Goal: Find specific page/section: Find specific page/section

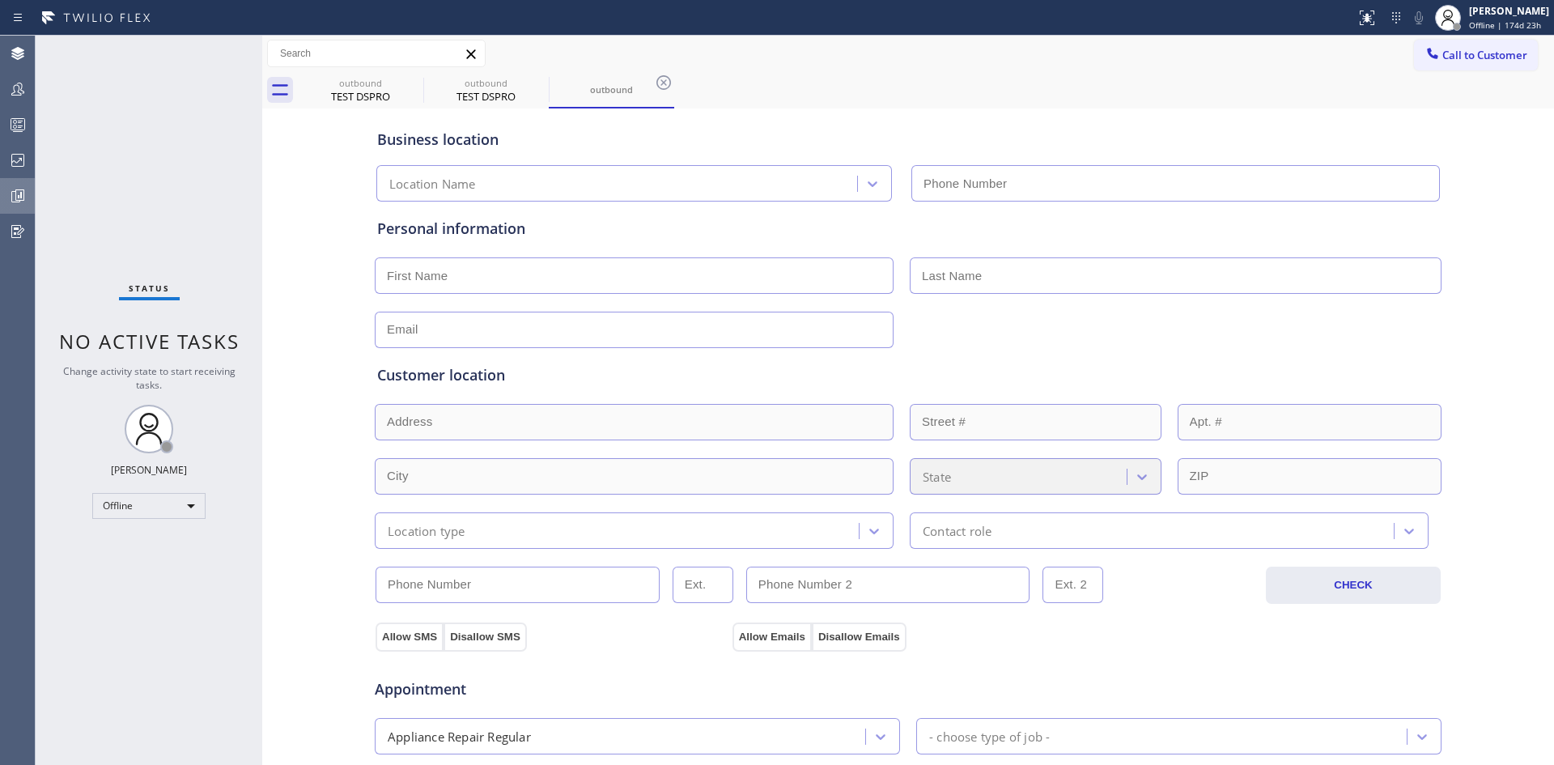
type input "[PHONE_NUMBER]"
click at [15, 196] on icon at bounding box center [17, 195] width 19 height 19
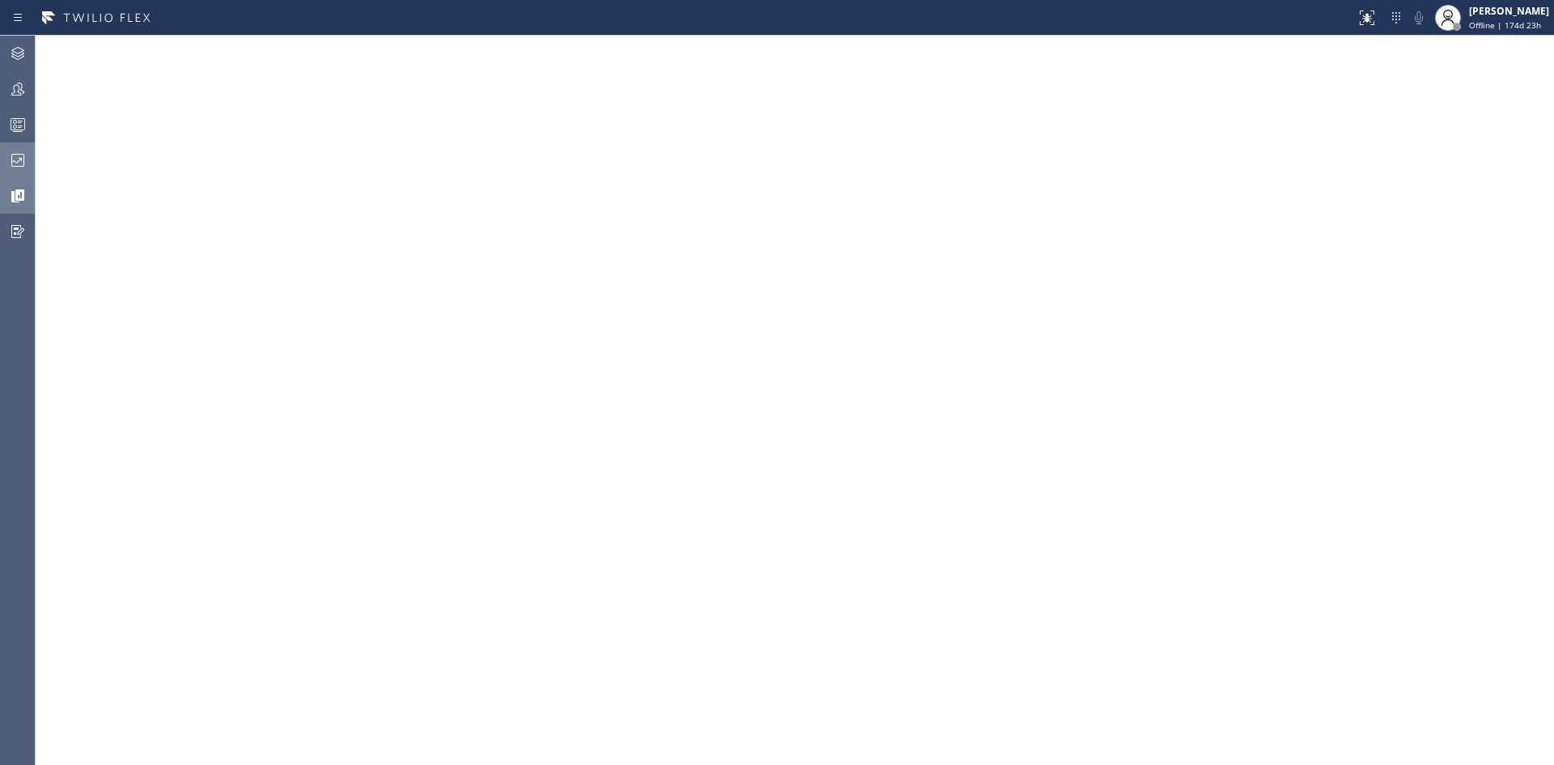
click at [18, 155] on icon at bounding box center [17, 160] width 19 height 19
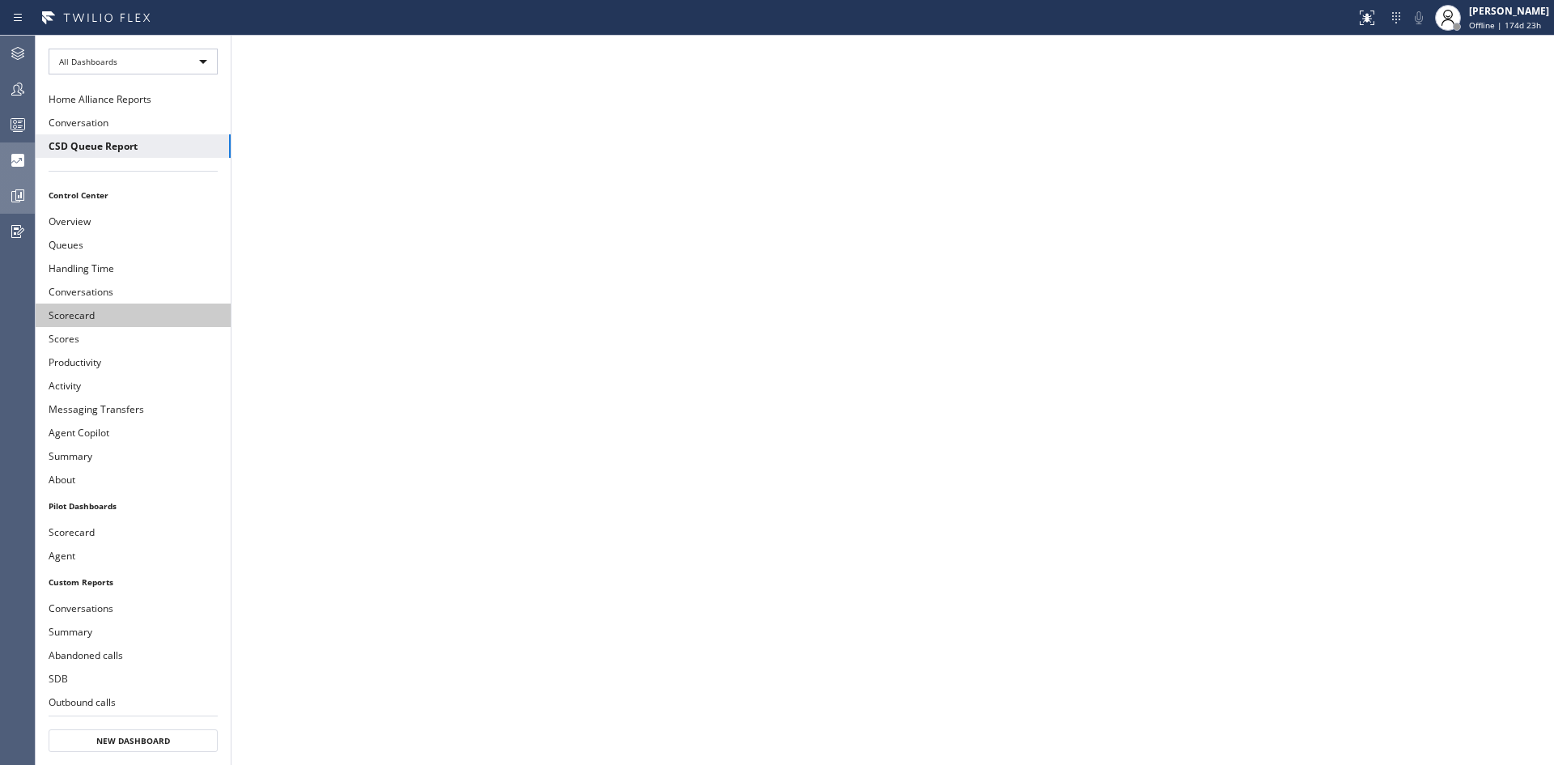
click at [79, 313] on button "Scorecard" at bounding box center [133, 314] width 195 height 23
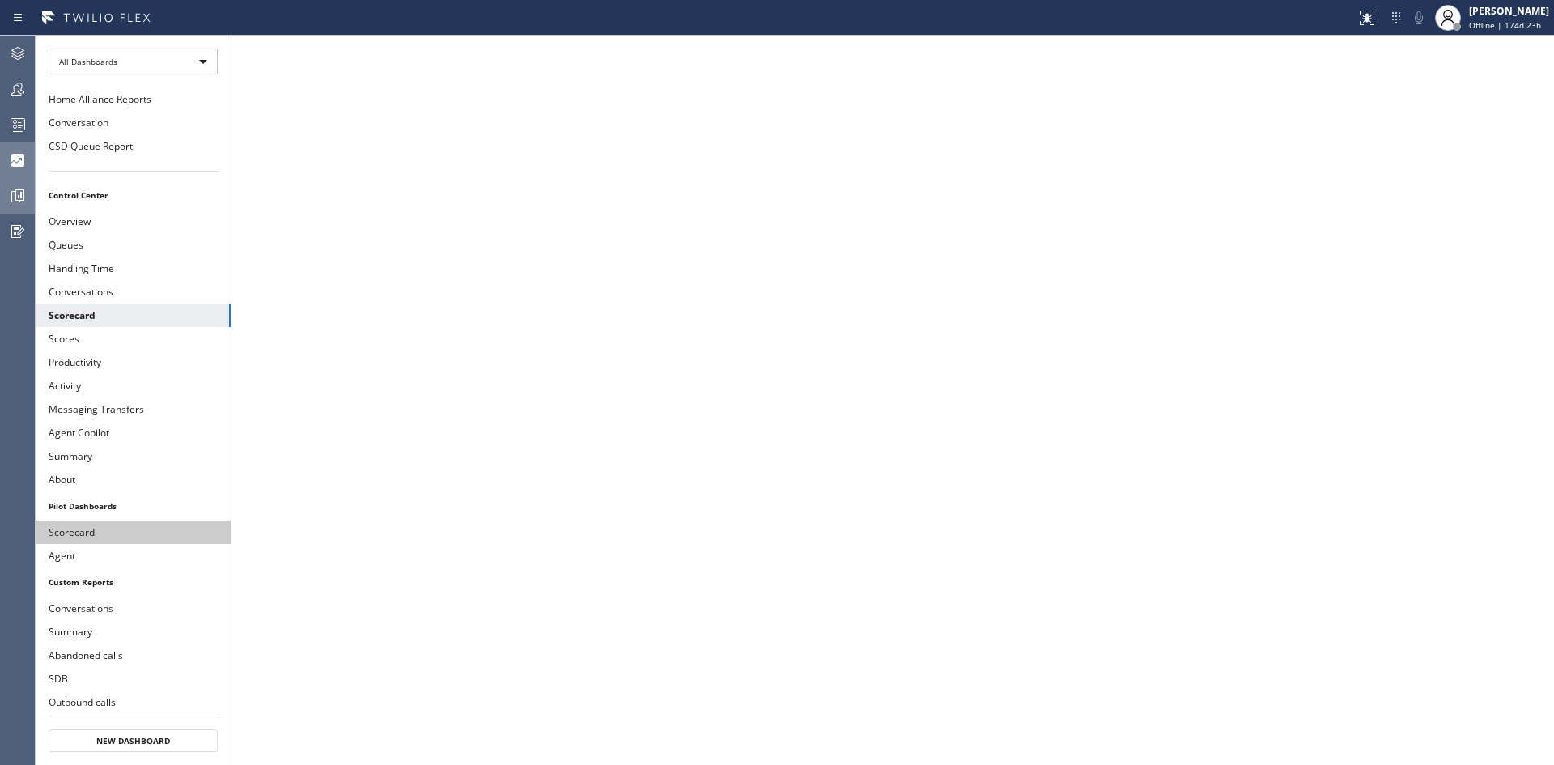
click at [79, 530] on button "Scorecard" at bounding box center [133, 531] width 195 height 23
click at [65, 552] on button "Agent" at bounding box center [133, 555] width 195 height 23
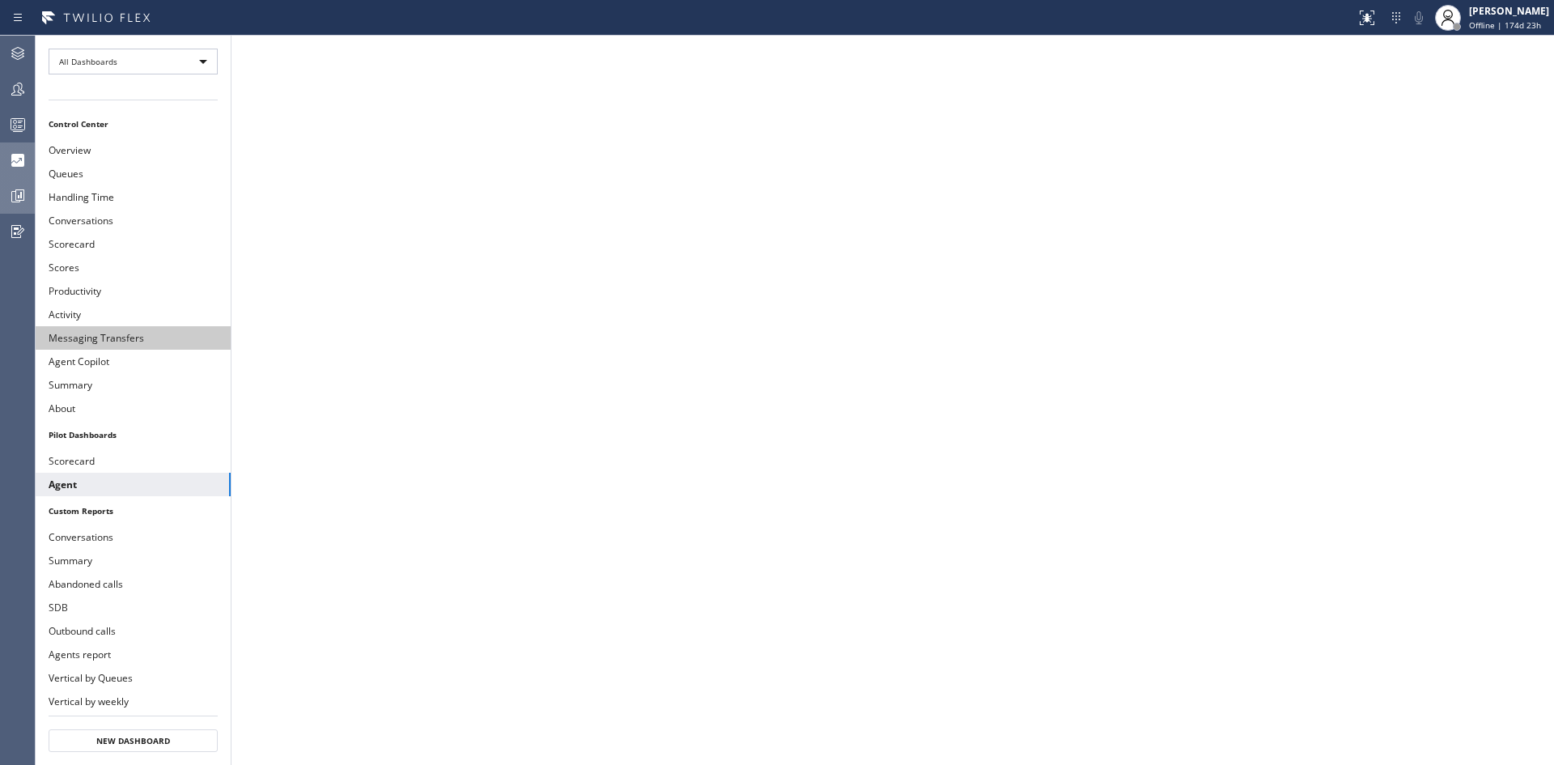
scroll to position [81, 0]
click at [15, 193] on icon at bounding box center [19, 194] width 9 height 11
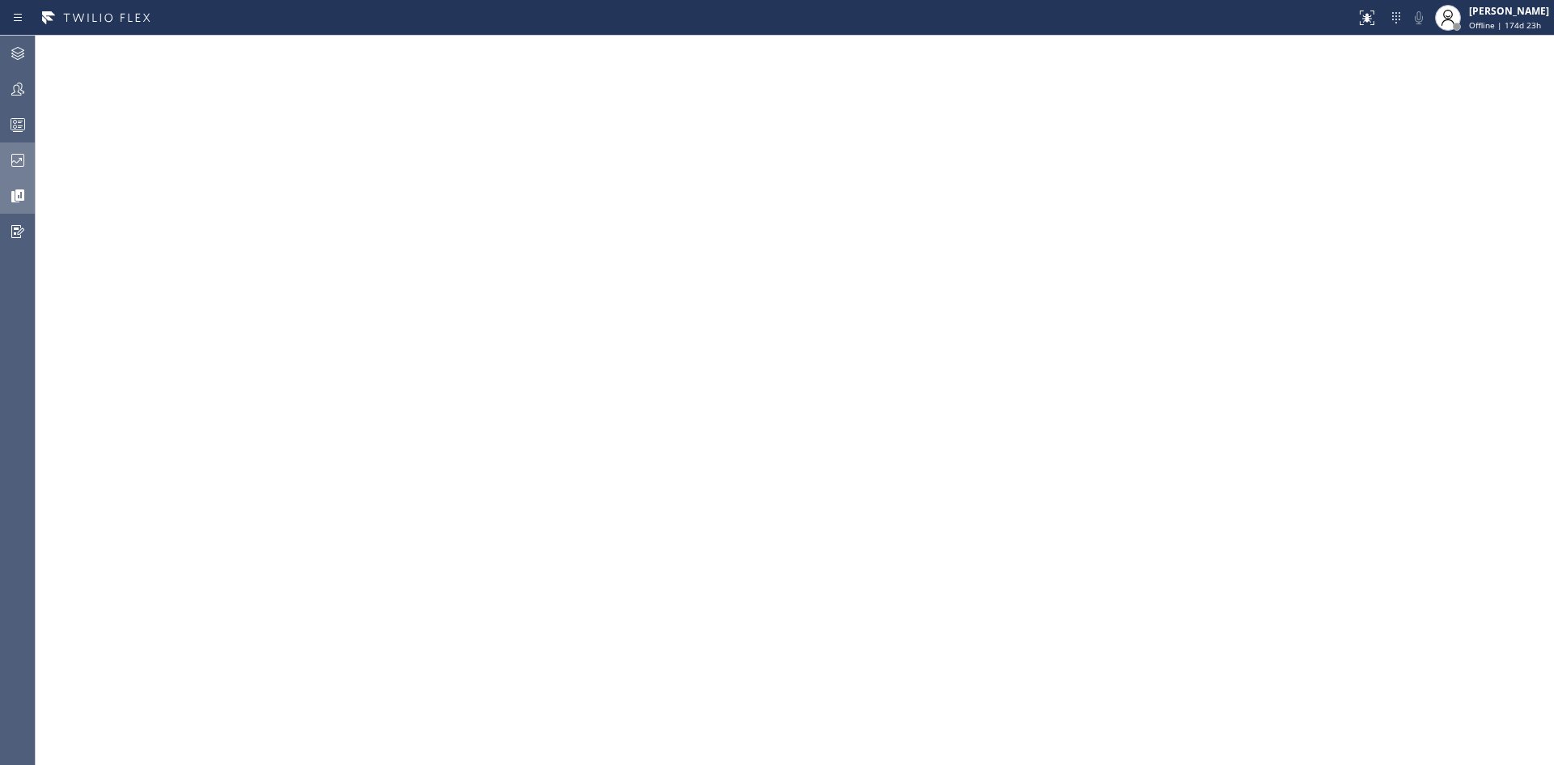
click at [22, 197] on icon at bounding box center [18, 196] width 12 height 12
click at [18, 153] on icon at bounding box center [17, 160] width 19 height 19
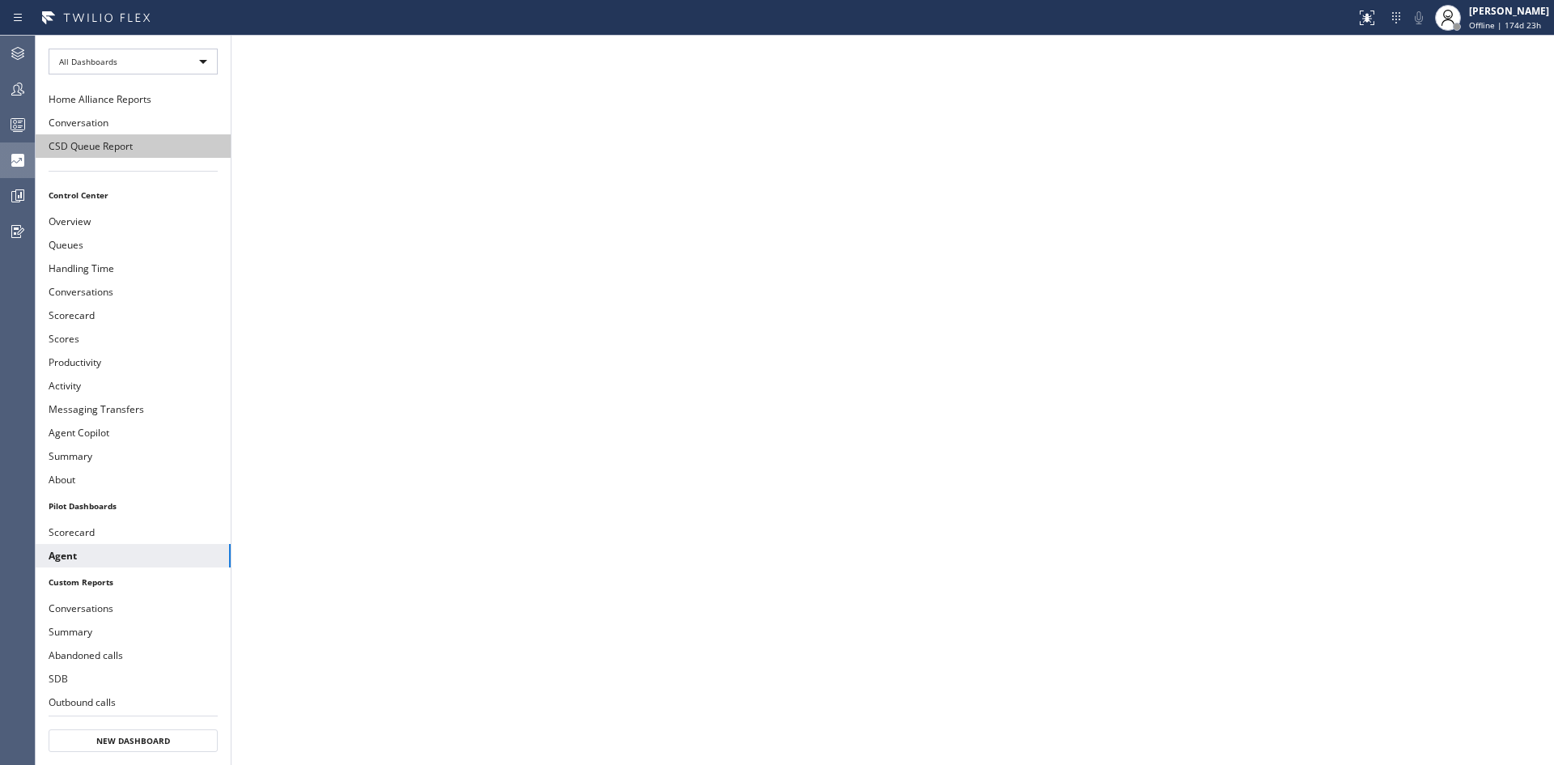
click at [91, 147] on button "CSD Queue Report" at bounding box center [133, 145] width 195 height 23
